Goal: Information Seeking & Learning: Learn about a topic

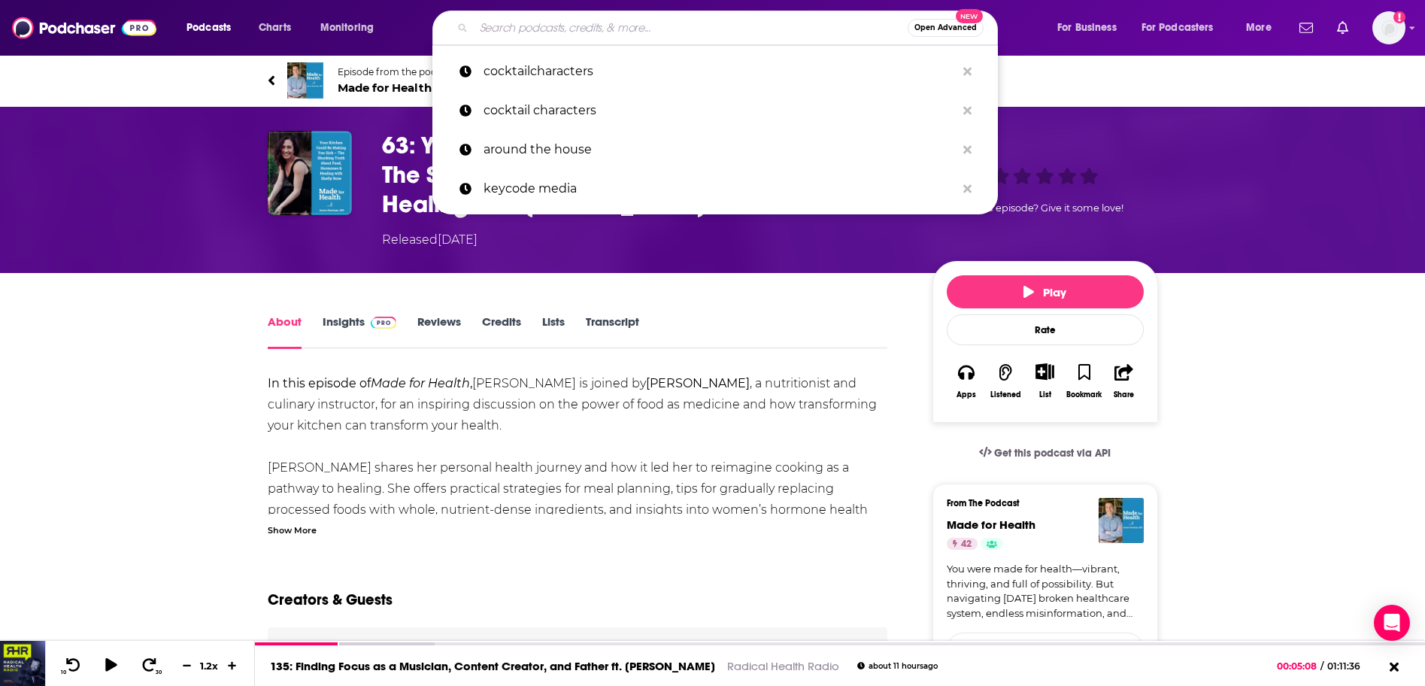
click at [532, 24] on input "Search podcasts, credits, & more..." at bounding box center [691, 28] width 434 height 24
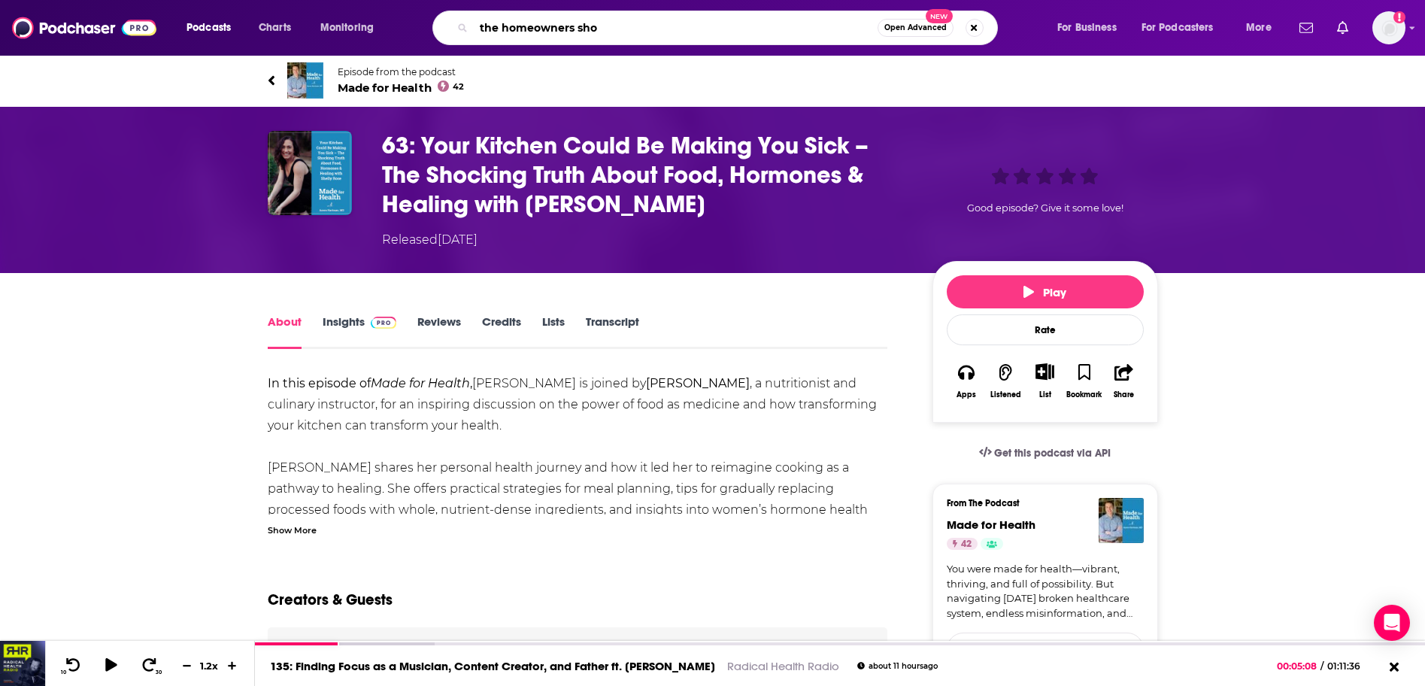
type input "the homeowners show"
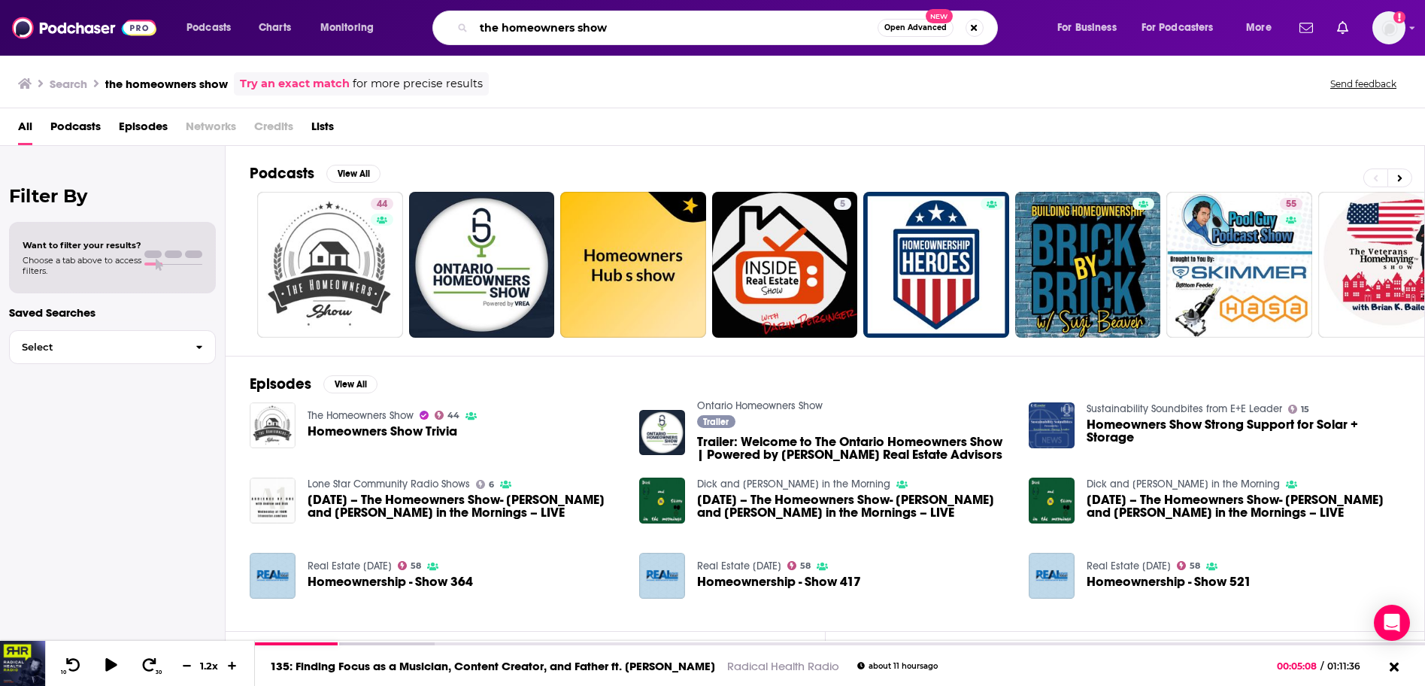
click at [578, 23] on input "the homeowners show" at bounding box center [676, 28] width 404 height 24
type input "[PERSON_NAME]"
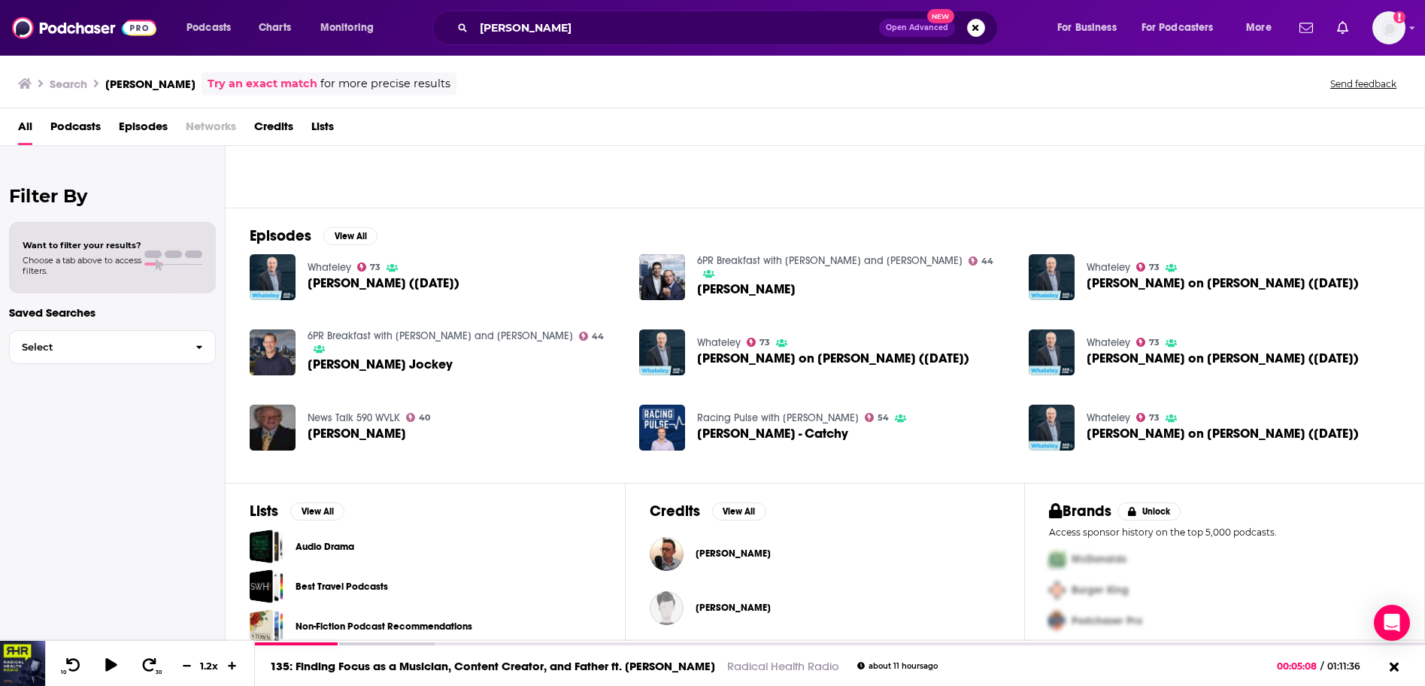
scroll to position [164, 0]
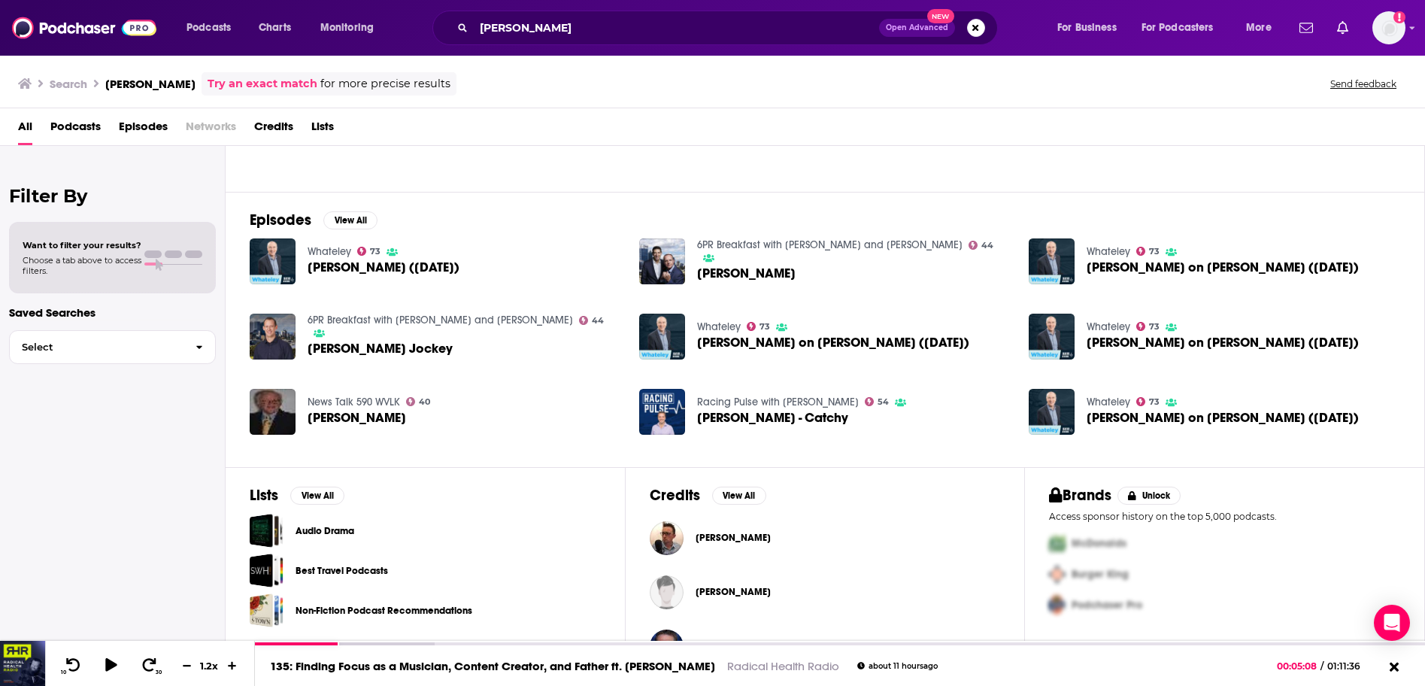
click at [738, 538] on span "[PERSON_NAME]" at bounding box center [733, 538] width 75 height 12
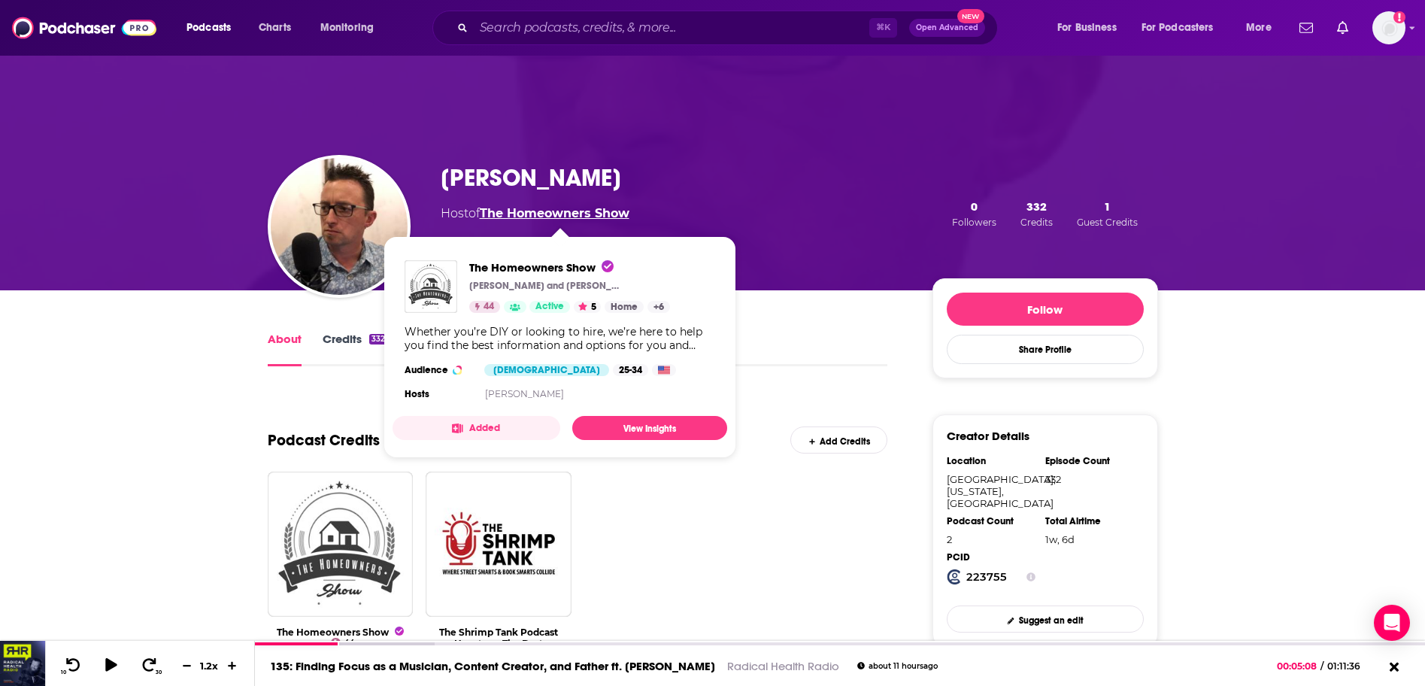
click at [544, 212] on link "The Homeowners Show" at bounding box center [555, 213] width 150 height 14
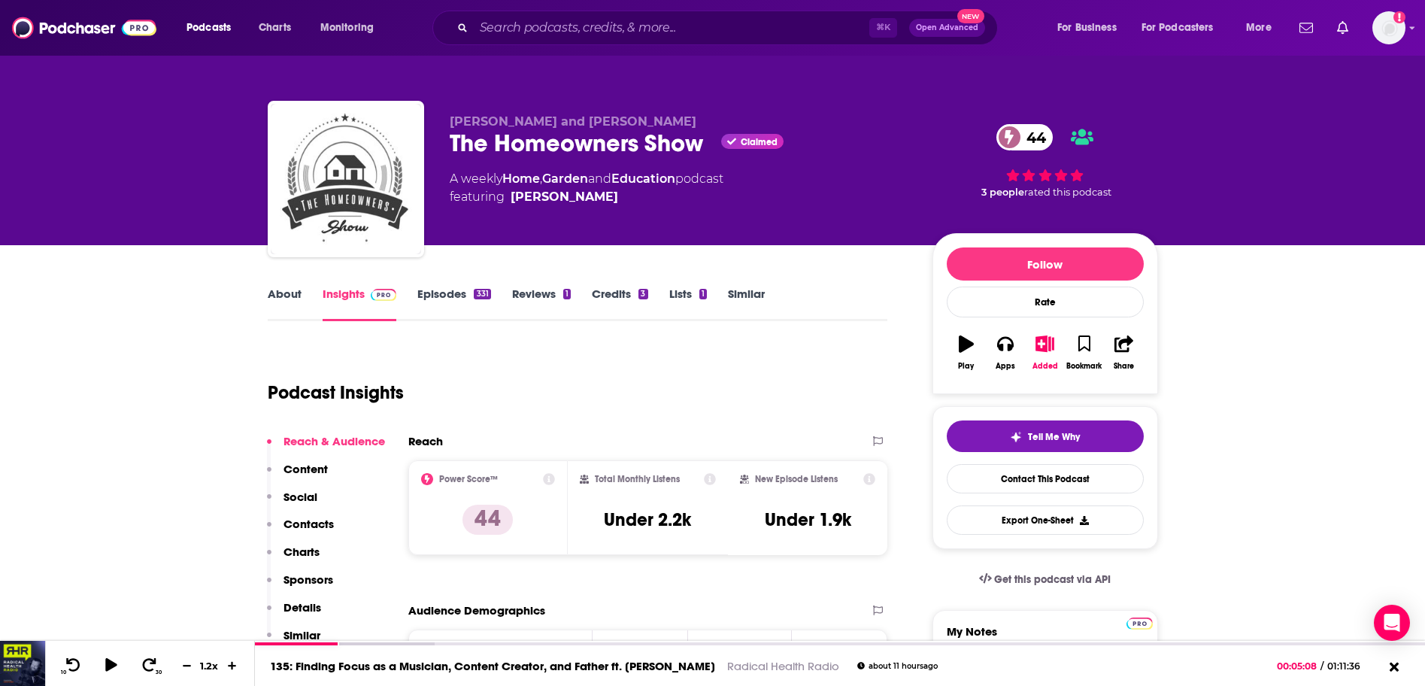
scroll to position [93, 0]
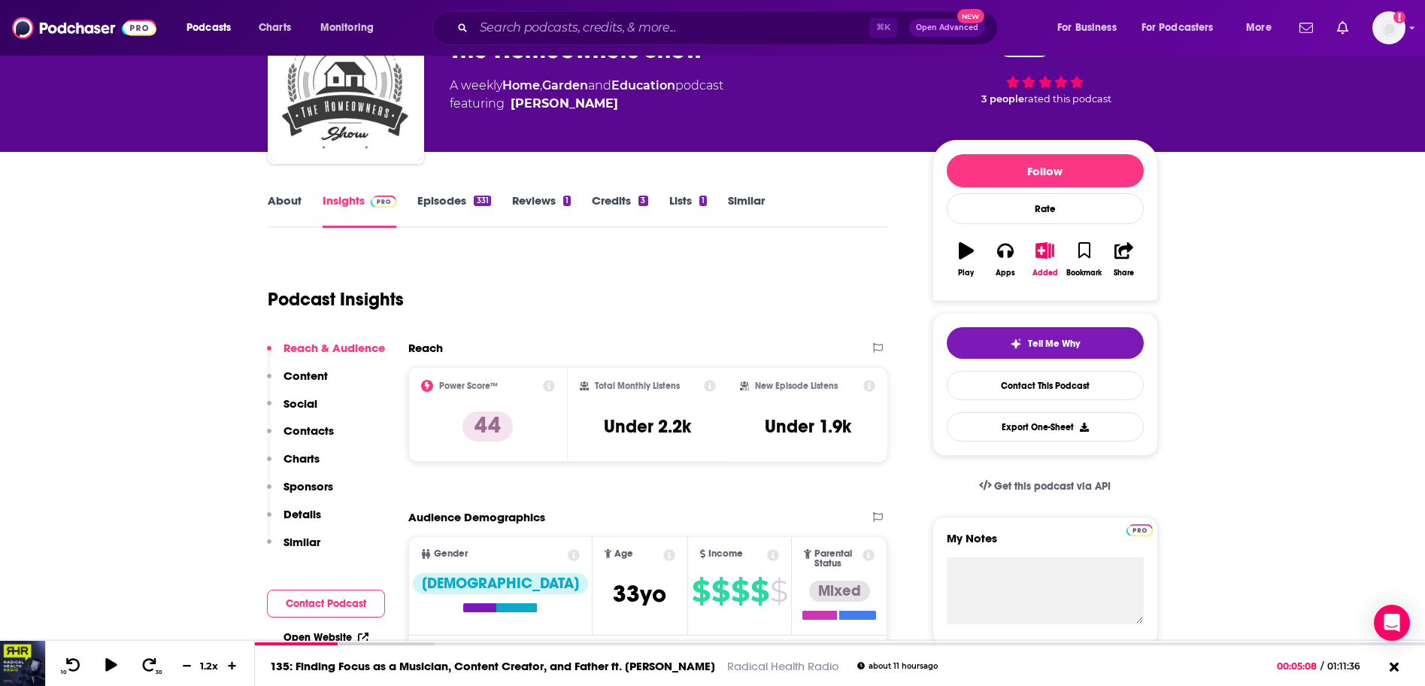
click at [441, 196] on link "Episodes 331" at bounding box center [453, 210] width 73 height 35
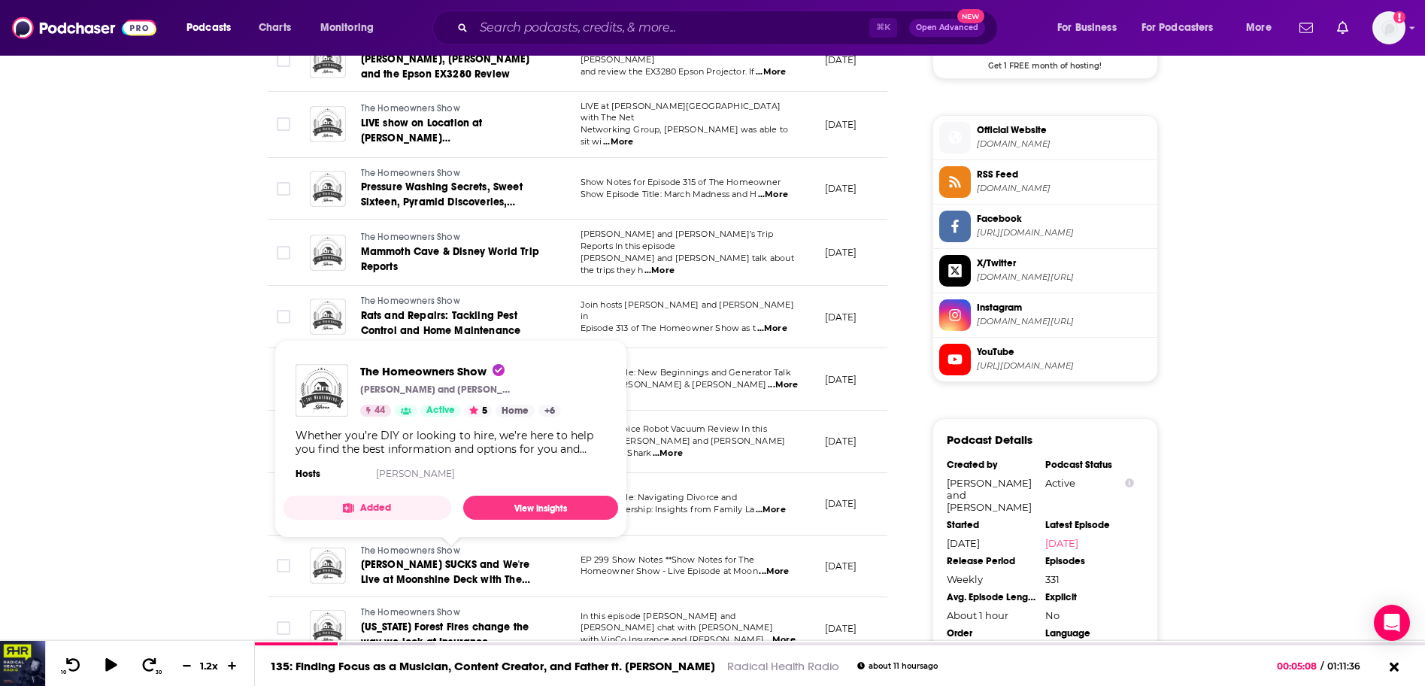
scroll to position [1540, 0]
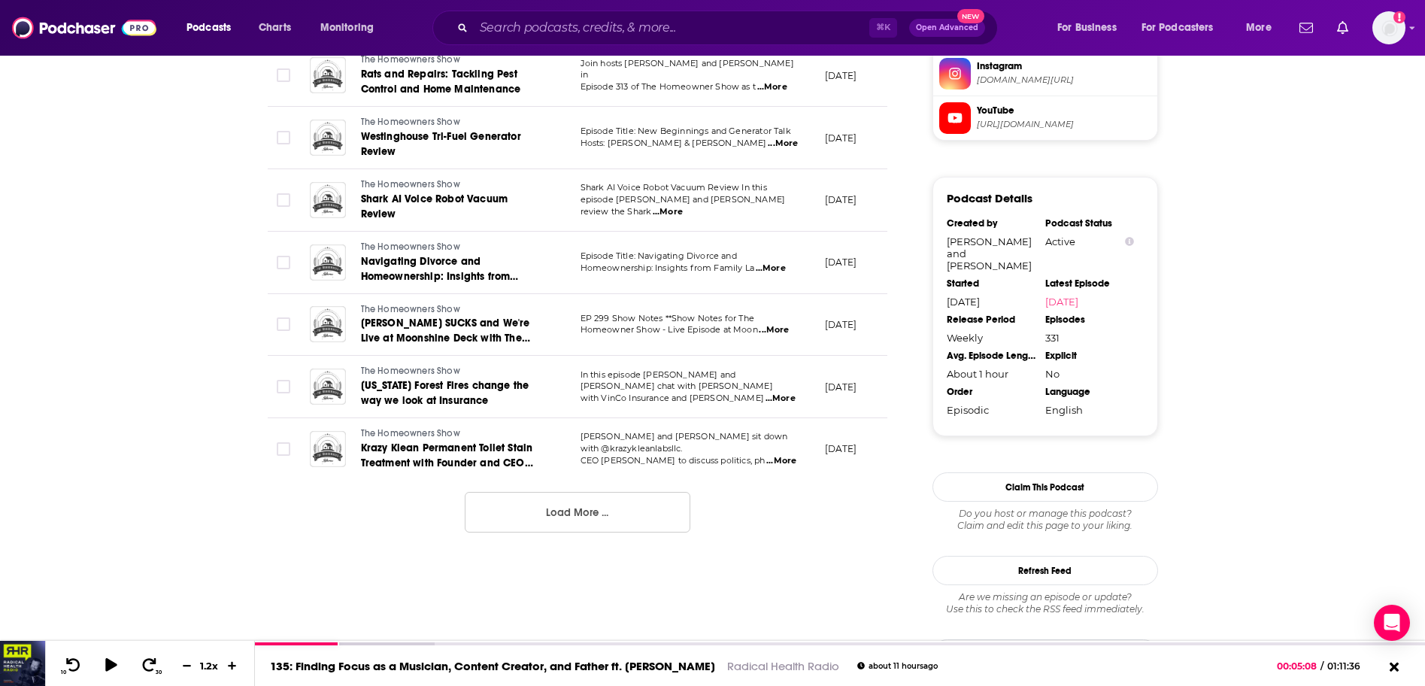
click at [575, 492] on button "Load More ..." at bounding box center [578, 512] width 226 height 41
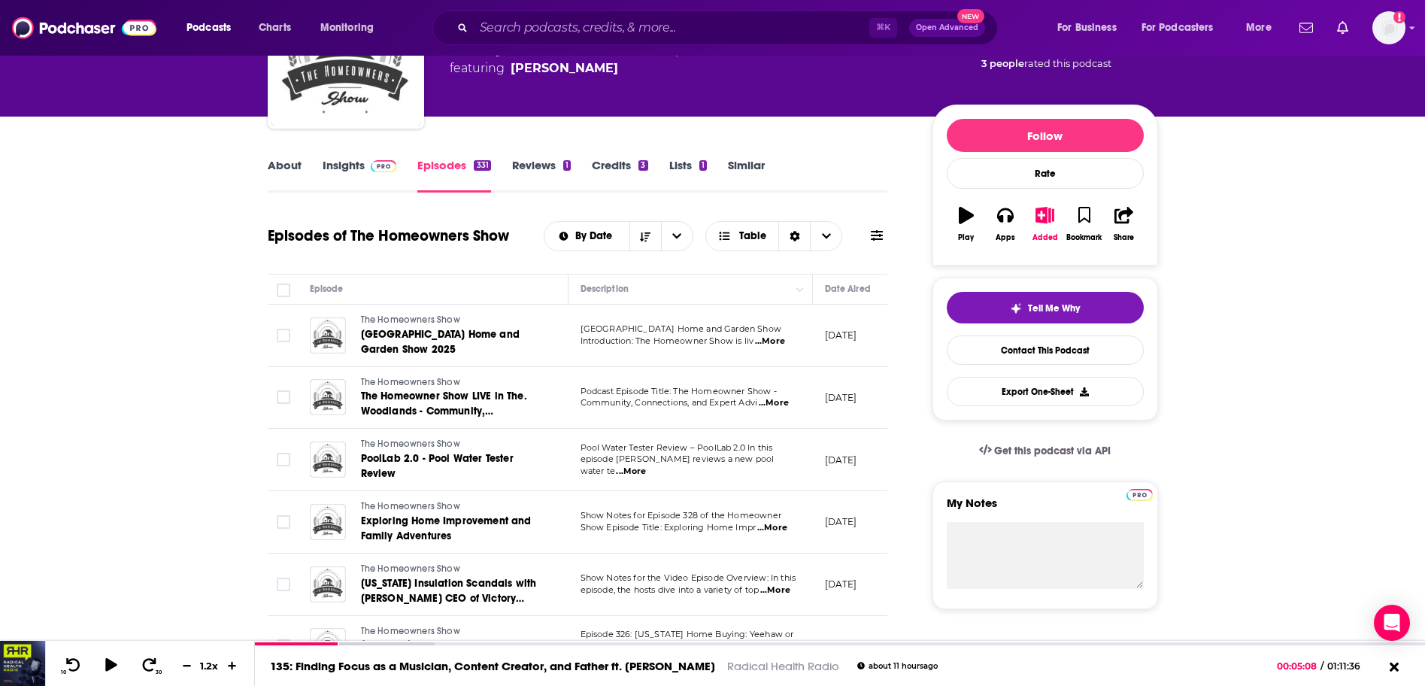
scroll to position [0, 0]
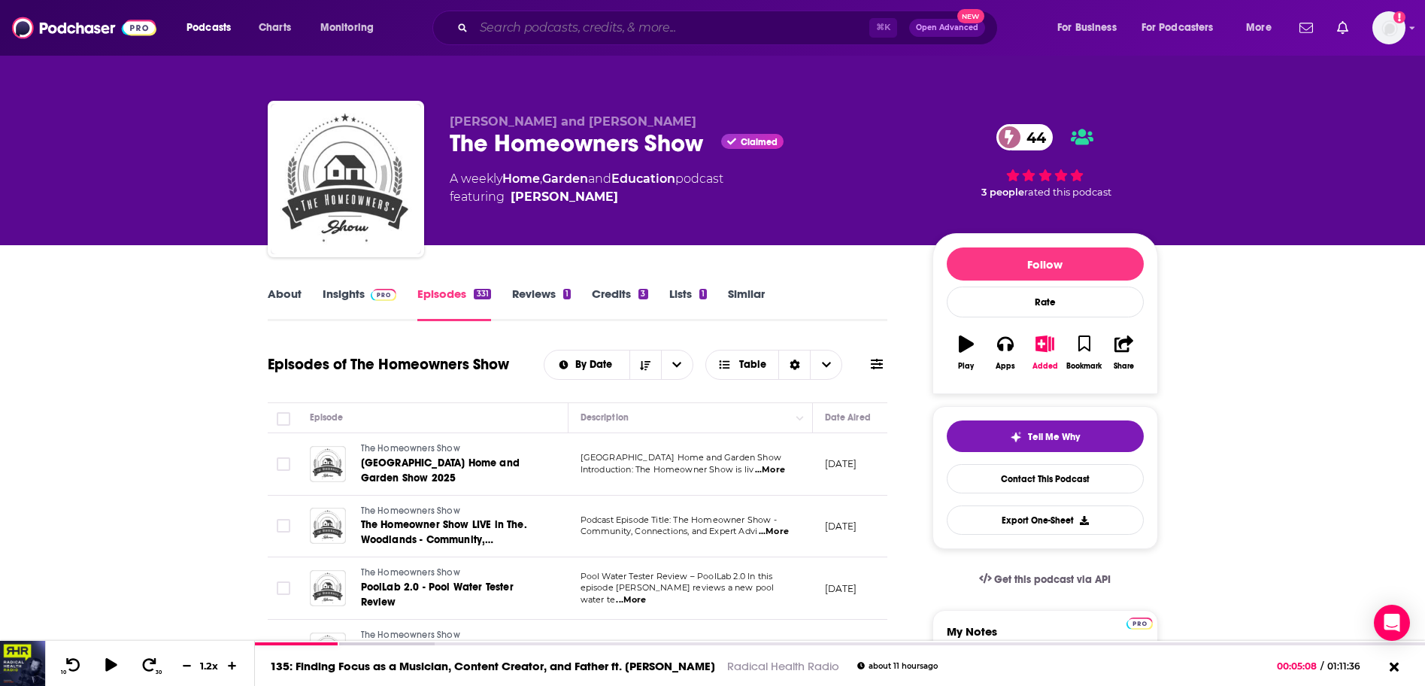
click at [510, 23] on input "Search podcasts, credits, & more..." at bounding box center [672, 28] width 396 height 24
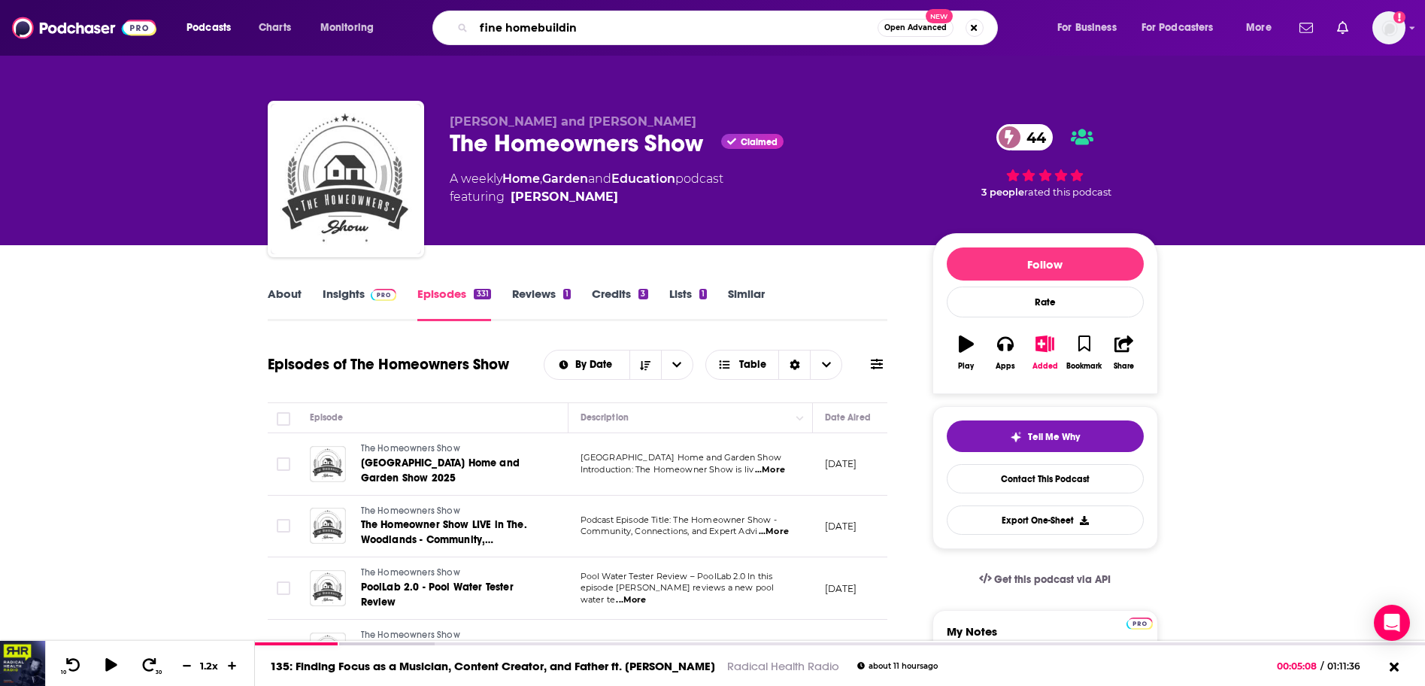
type input "fine homebuilding"
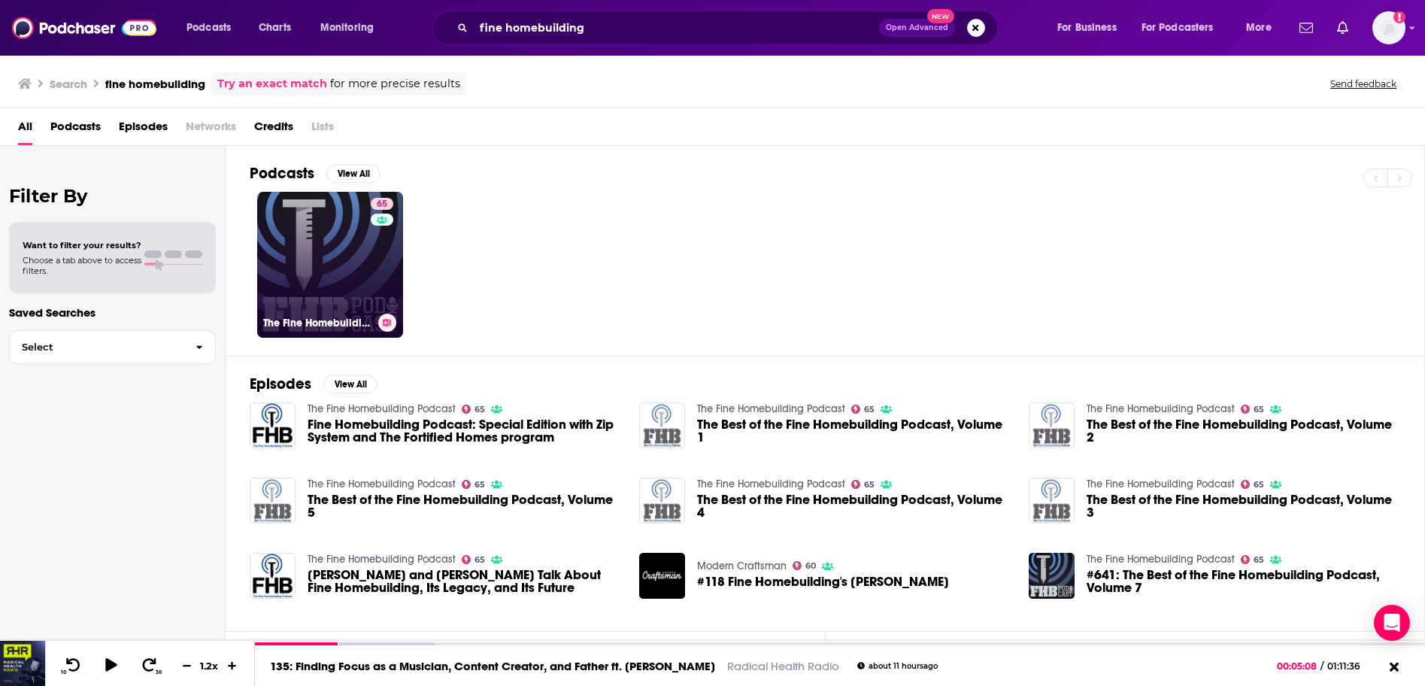
click at [336, 285] on link "65 The Fine Homebuilding Podcast" at bounding box center [330, 265] width 146 height 146
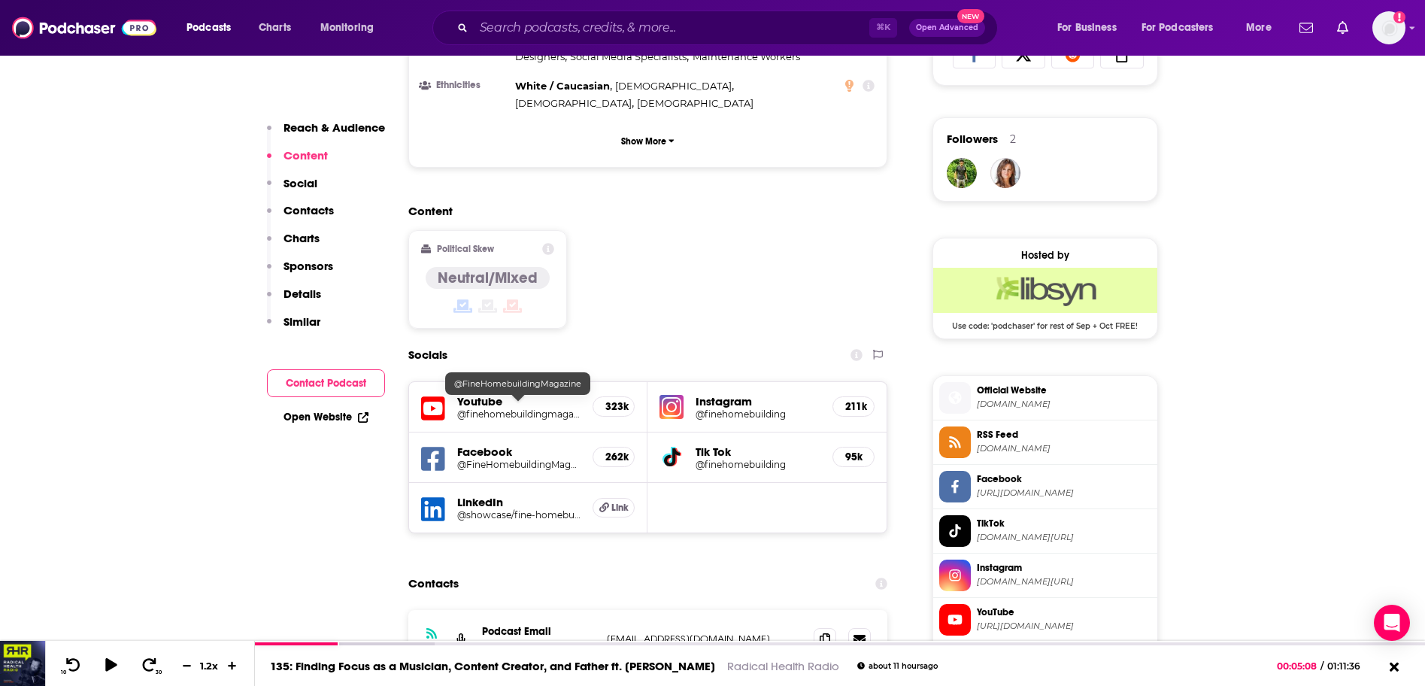
scroll to position [1049, 0]
